Goal: Task Accomplishment & Management: Manage account settings

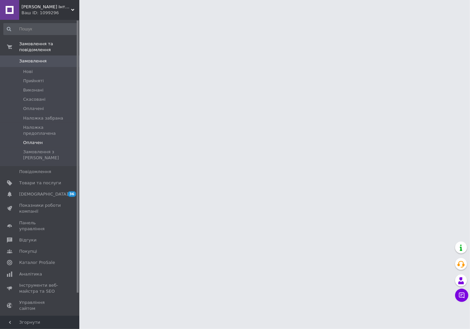
click at [32, 140] on span "Оплачен" at bounding box center [32, 143] width 19 height 6
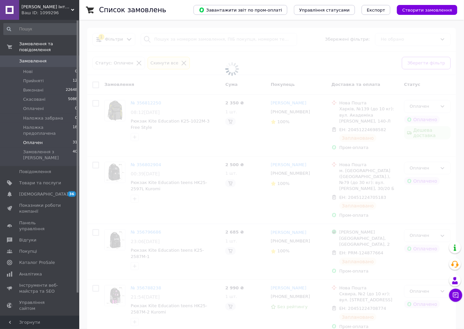
click at [33, 140] on span "Оплачен" at bounding box center [32, 143] width 19 height 6
click at [35, 58] on span "Замовлення" at bounding box center [32, 61] width 27 height 6
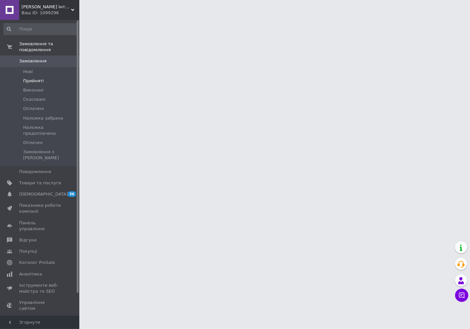
click at [35, 78] on span "Прийняті" at bounding box center [33, 81] width 20 height 6
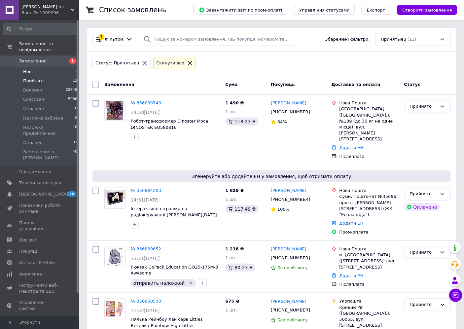
click at [32, 67] on li "Нові 1" at bounding box center [40, 71] width 81 height 9
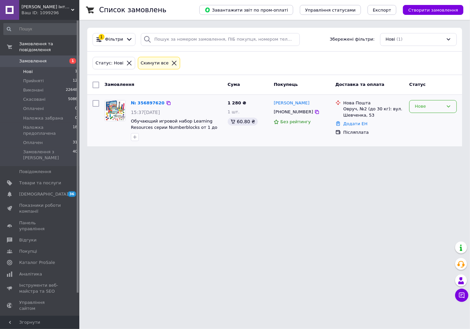
click at [427, 107] on div "Нове" at bounding box center [429, 106] width 28 height 7
click at [422, 120] on li "Прийнято" at bounding box center [432, 120] width 47 height 12
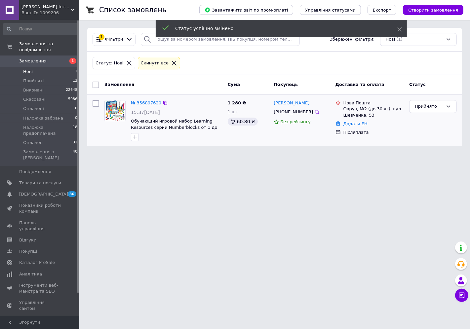
click at [146, 101] on link "№ 356897620" at bounding box center [146, 102] width 30 height 5
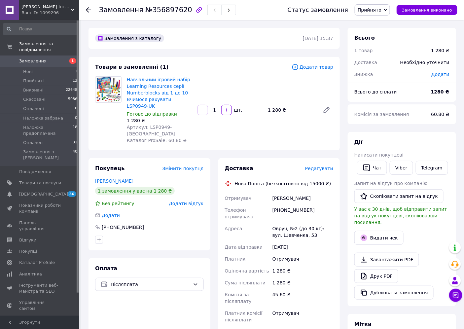
click at [39, 58] on span "Замовлення" at bounding box center [32, 61] width 27 height 6
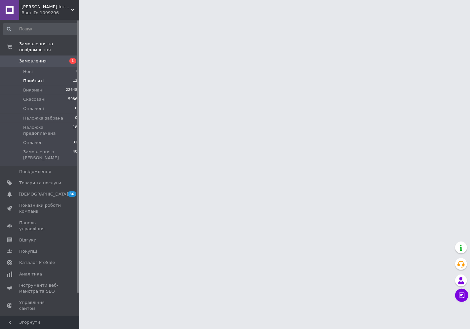
click at [36, 78] on span "Прийняті" at bounding box center [33, 81] width 20 height 6
